Goal: Task Accomplishment & Management: Use online tool/utility

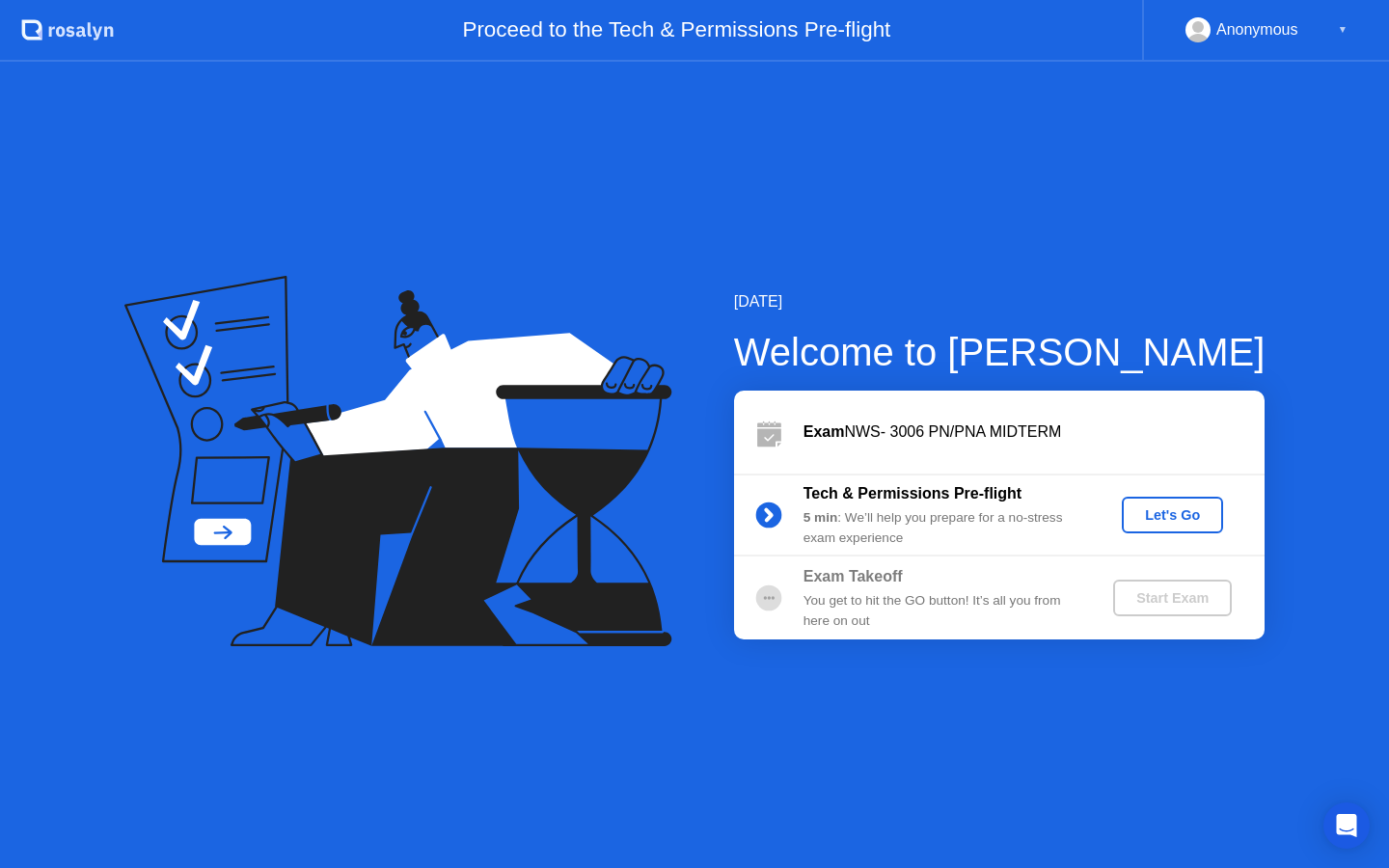
click at [1145, 532] on button "Let's Go" at bounding box center [1172, 514] width 101 height 37
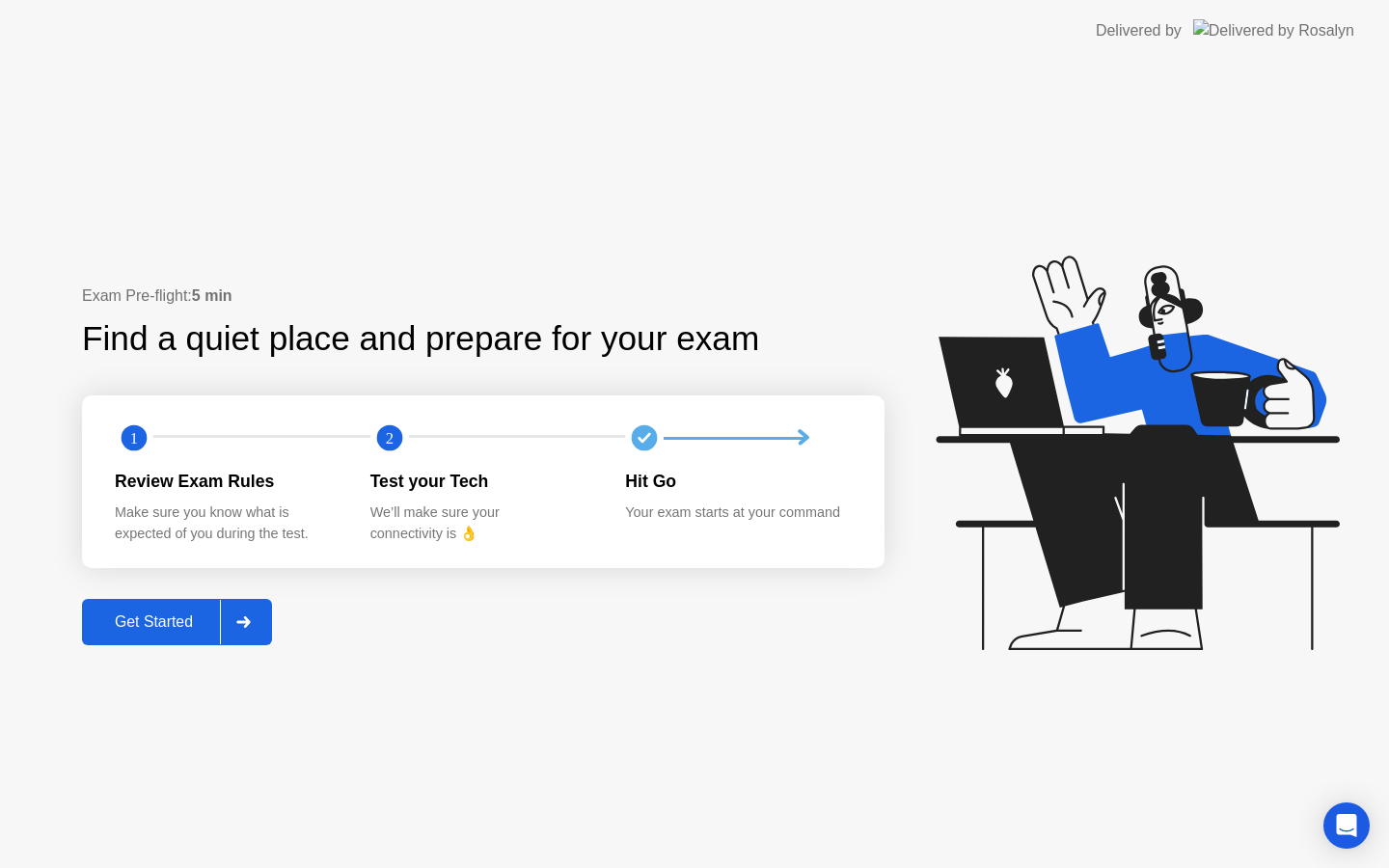
click at [162, 613] on div "Get Started" at bounding box center [154, 622] width 132 height 18
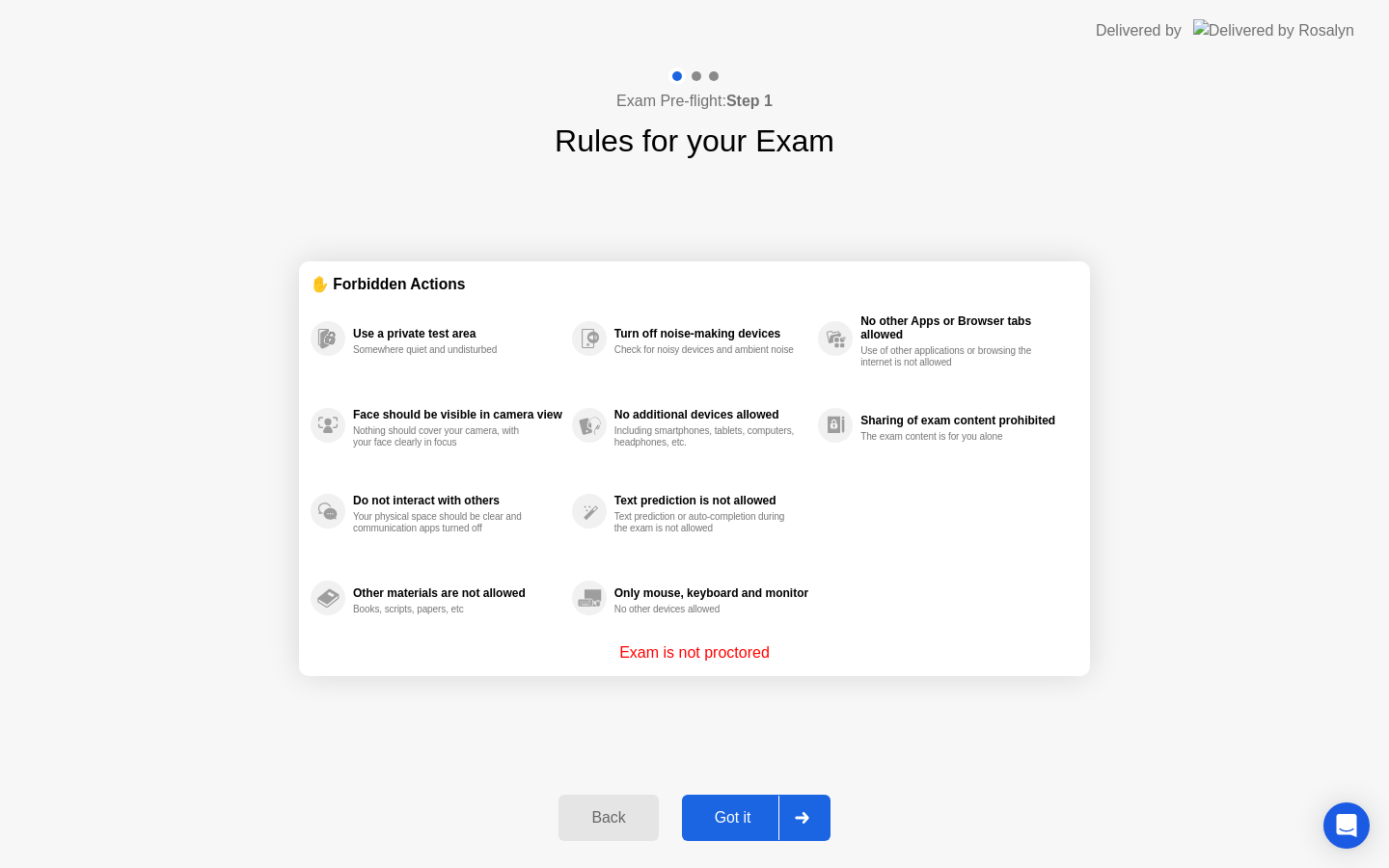
click at [740, 805] on button "Got it" at bounding box center [756, 817] width 149 height 47
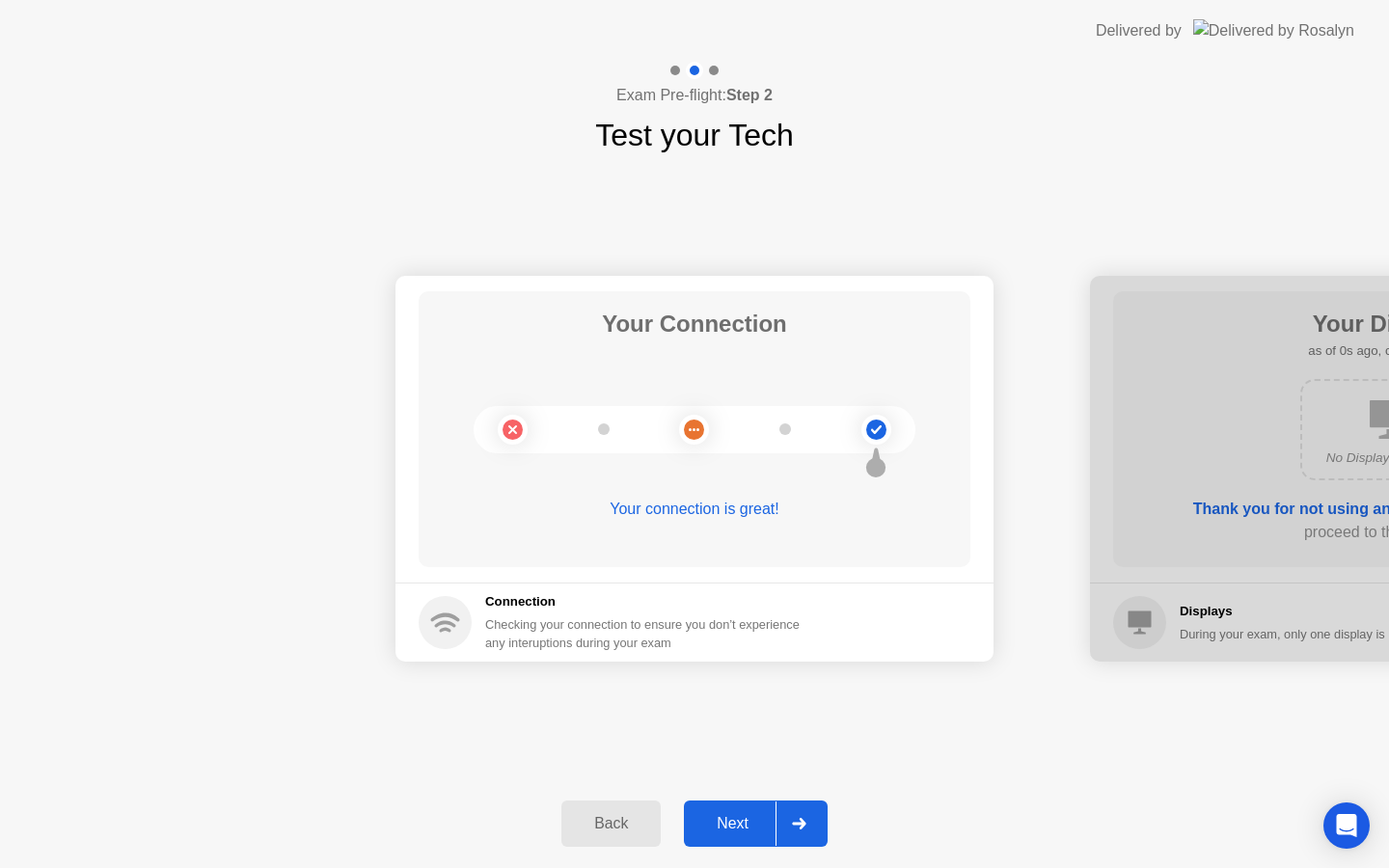
click at [813, 826] on div at bounding box center [799, 823] width 47 height 45
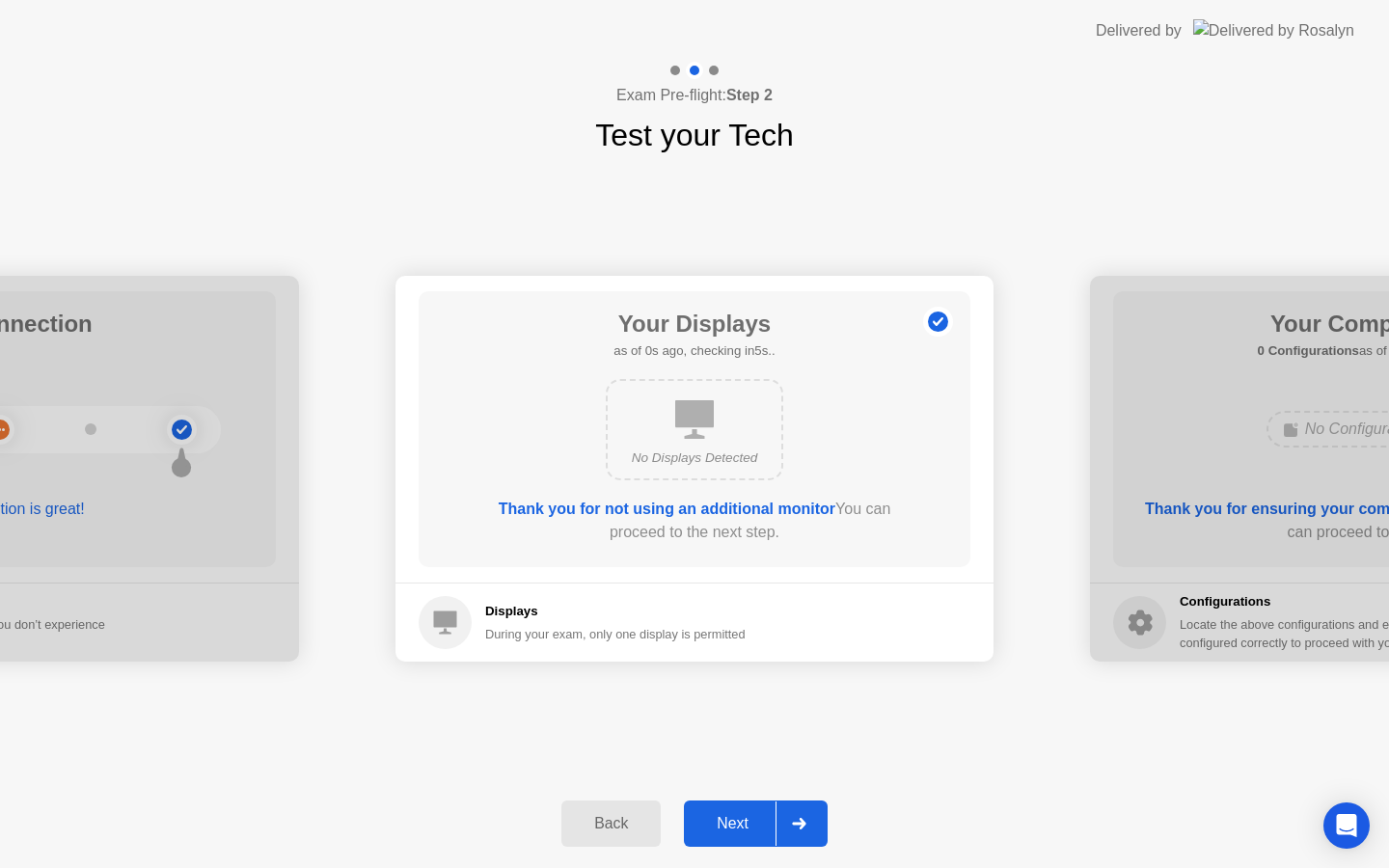
click at [813, 826] on div at bounding box center [799, 823] width 47 height 45
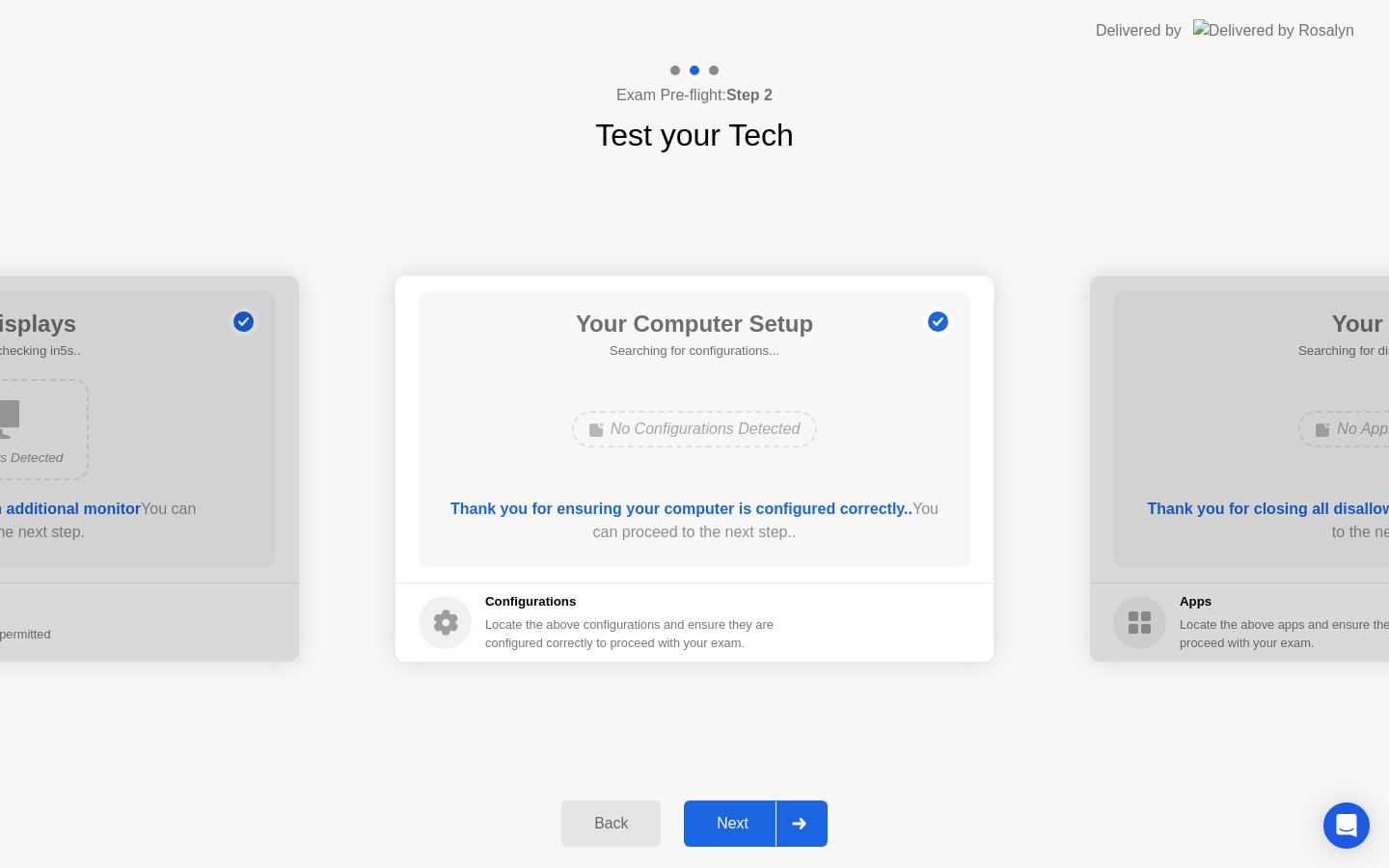
click at [813, 826] on div at bounding box center [799, 823] width 47 height 45
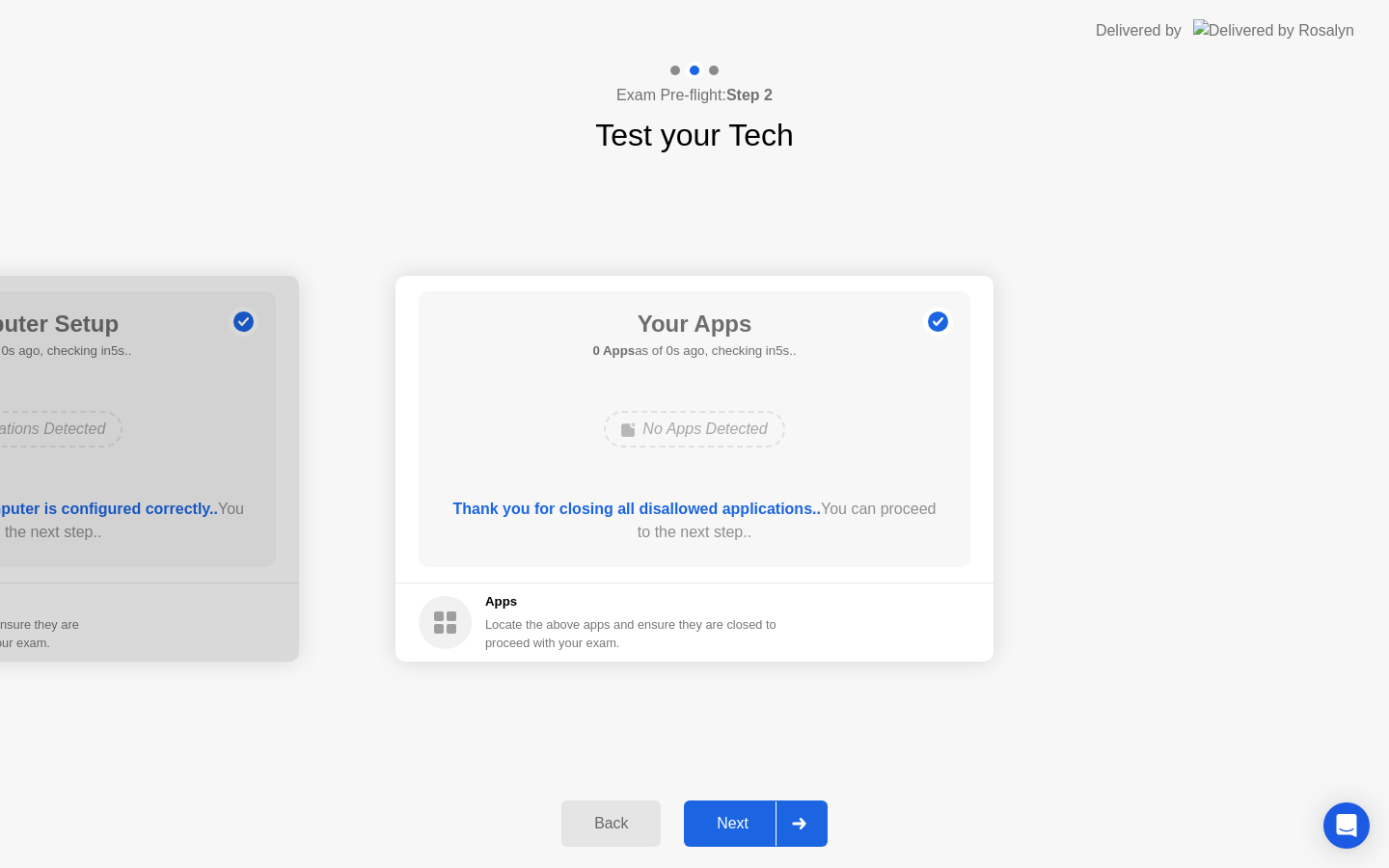
click at [743, 821] on div "Next" at bounding box center [732, 823] width 86 height 18
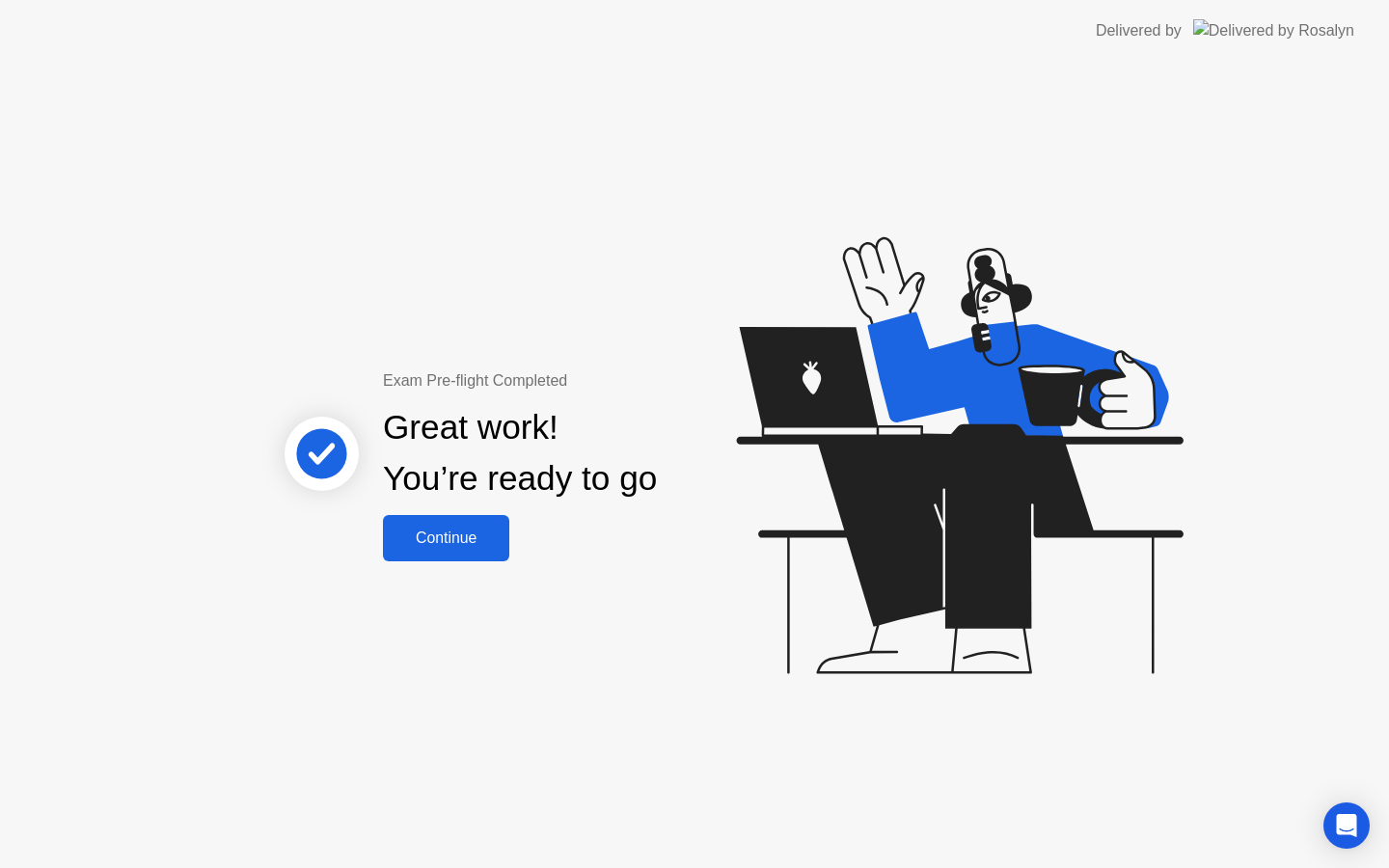
click at [498, 561] on div "Exam Pre-flight Completed Great work! You’re ready to go Continue" at bounding box center [694, 465] width 1389 height 807
click at [489, 545] on div "Continue" at bounding box center [446, 538] width 115 height 18
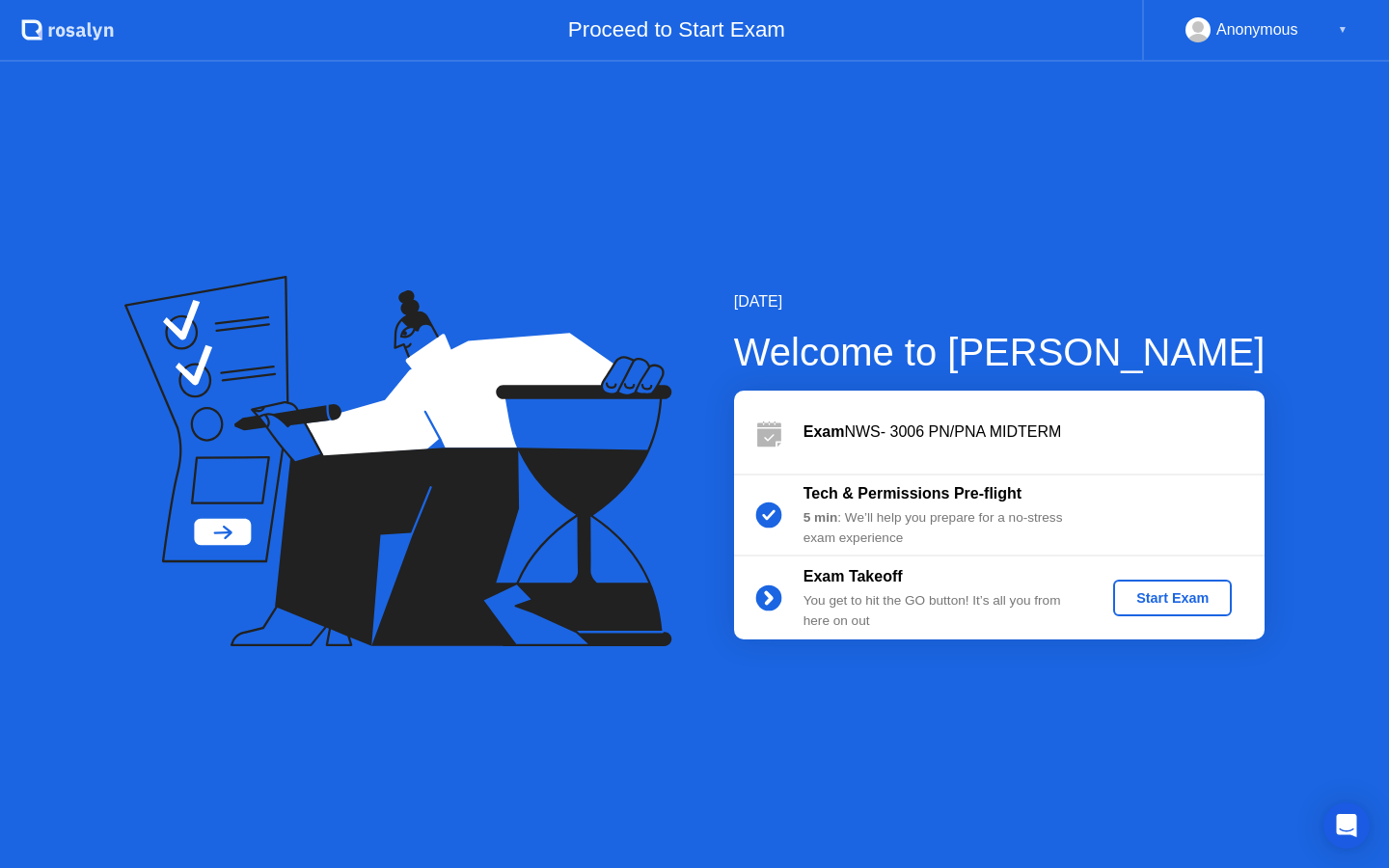
click at [1170, 585] on button "Start Exam" at bounding box center [1172, 597] width 119 height 37
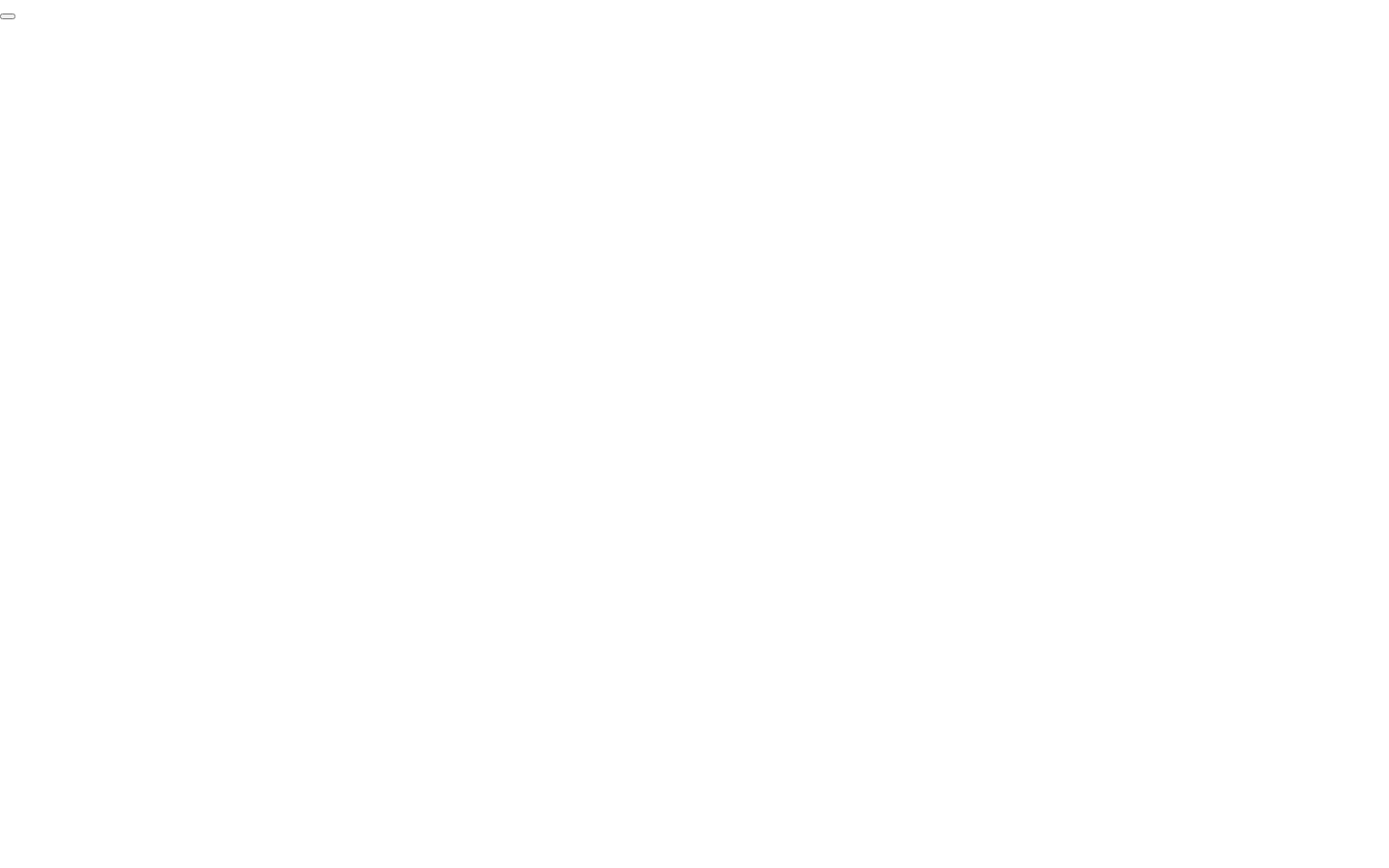
click div "End Proctoring Session"
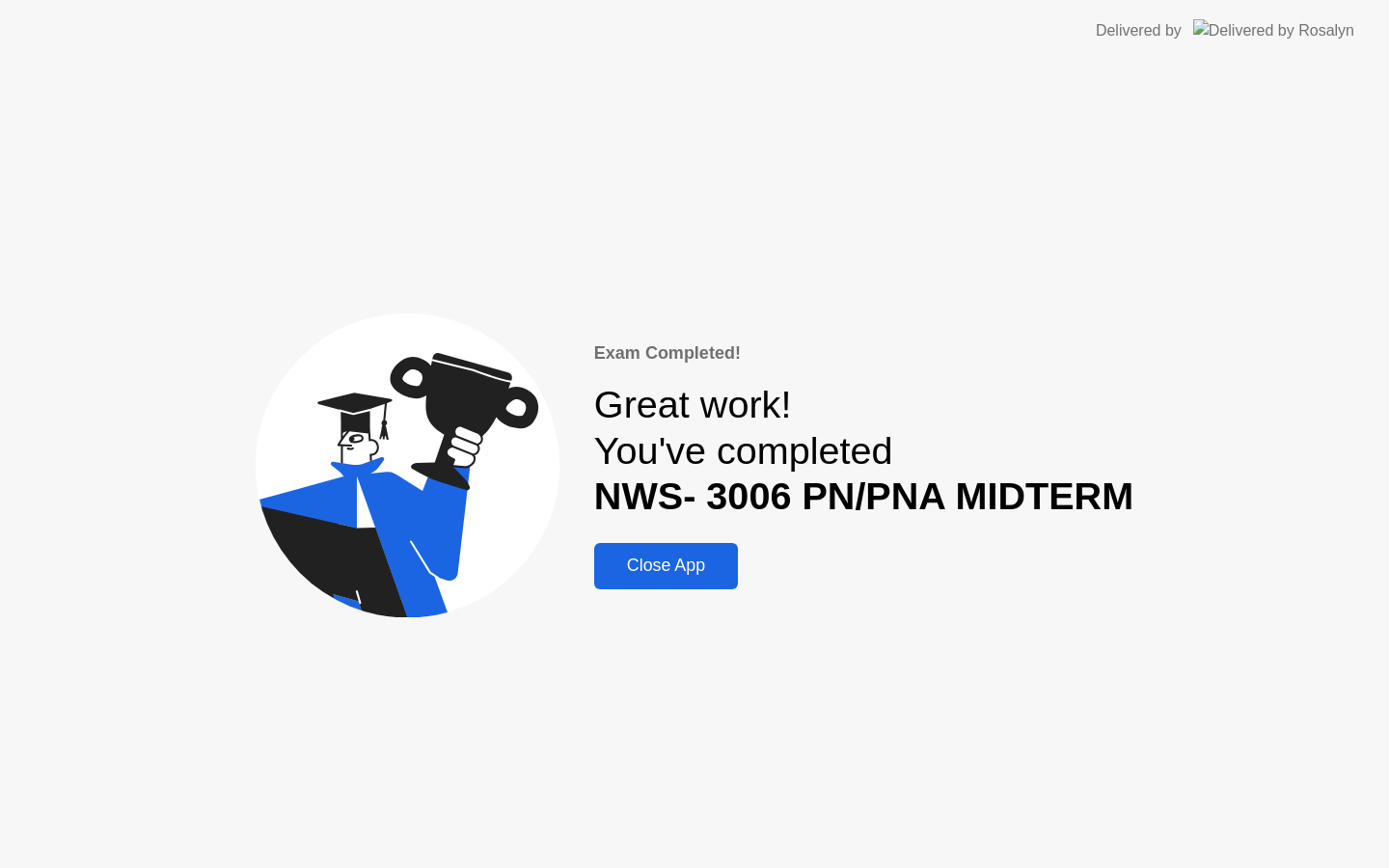
click at [699, 579] on button "Close App" at bounding box center [666, 566] width 144 height 47
